Goal: Register for event/course

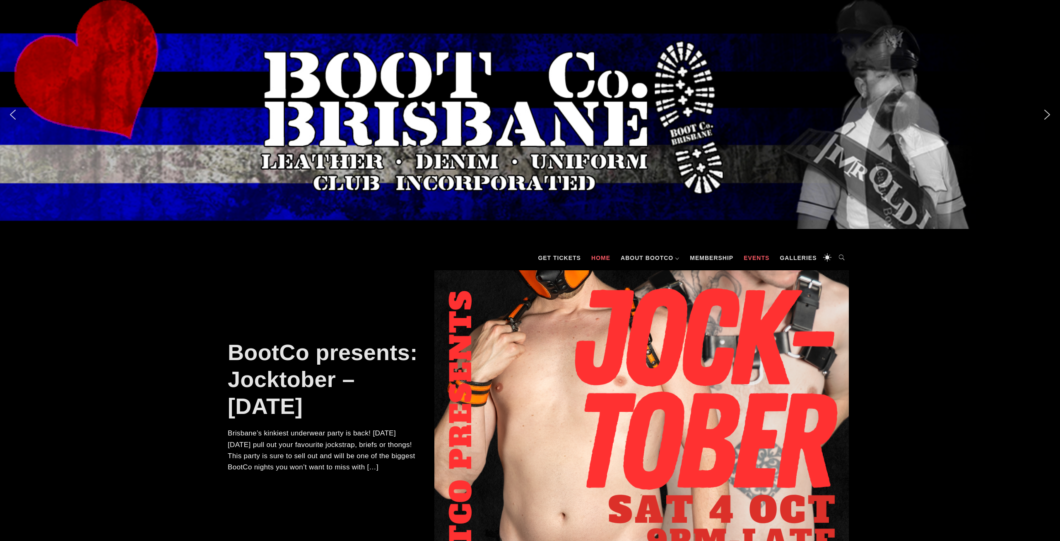
click at [751, 259] on link "Events" at bounding box center [757, 258] width 34 height 25
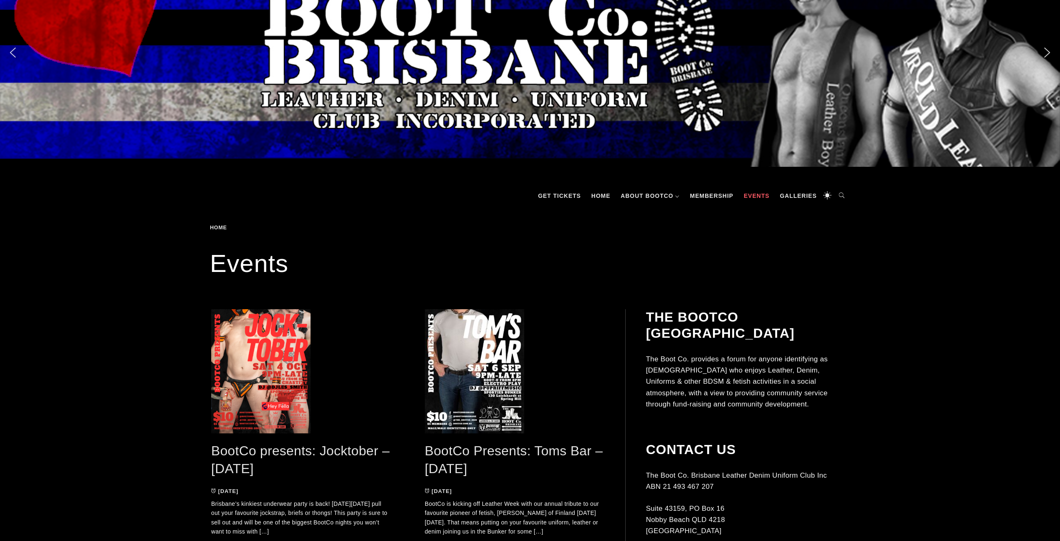
scroll to position [215, 0]
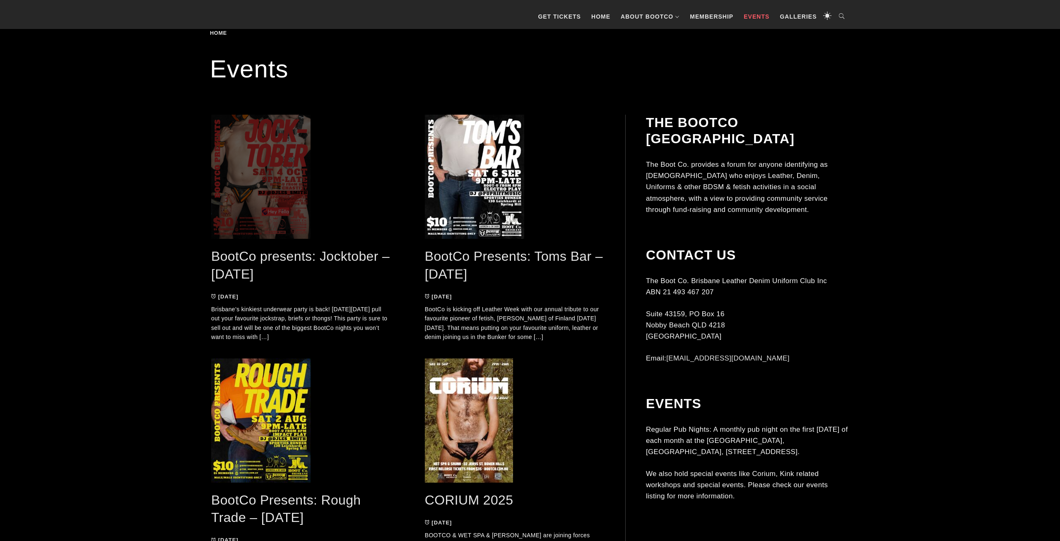
click at [236, 193] on span at bounding box center [301, 177] width 181 height 124
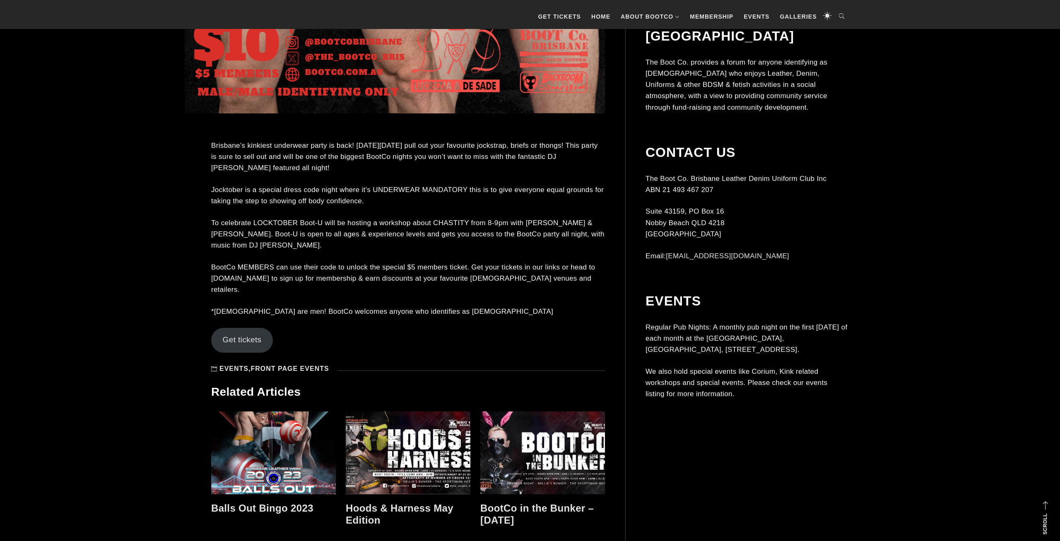
scroll to position [850, 0]
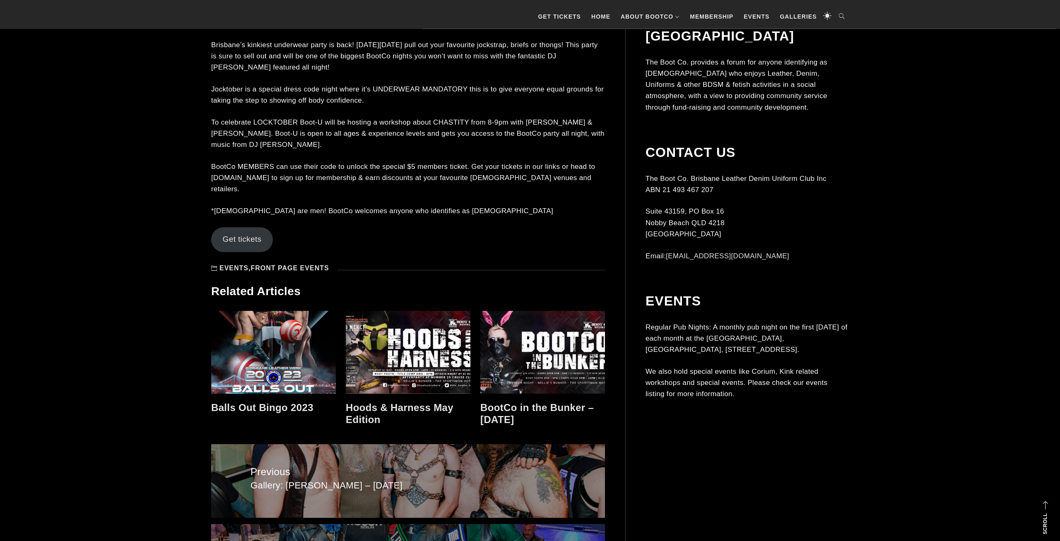
click at [217, 229] on link "Get tickets" at bounding box center [242, 239] width 62 height 25
